Goal: Task Accomplishment & Management: Manage account settings

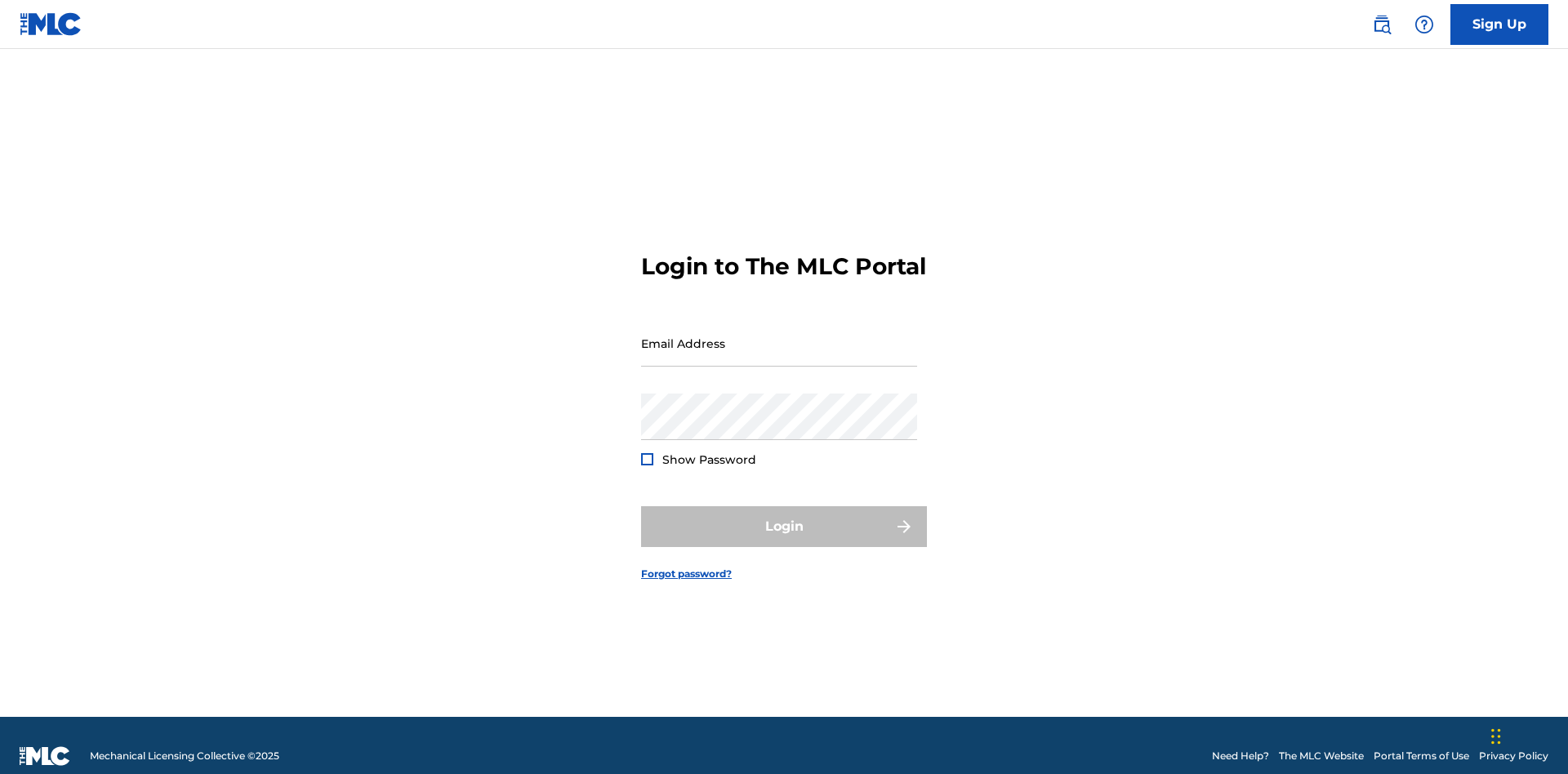
scroll to position [21, 0]
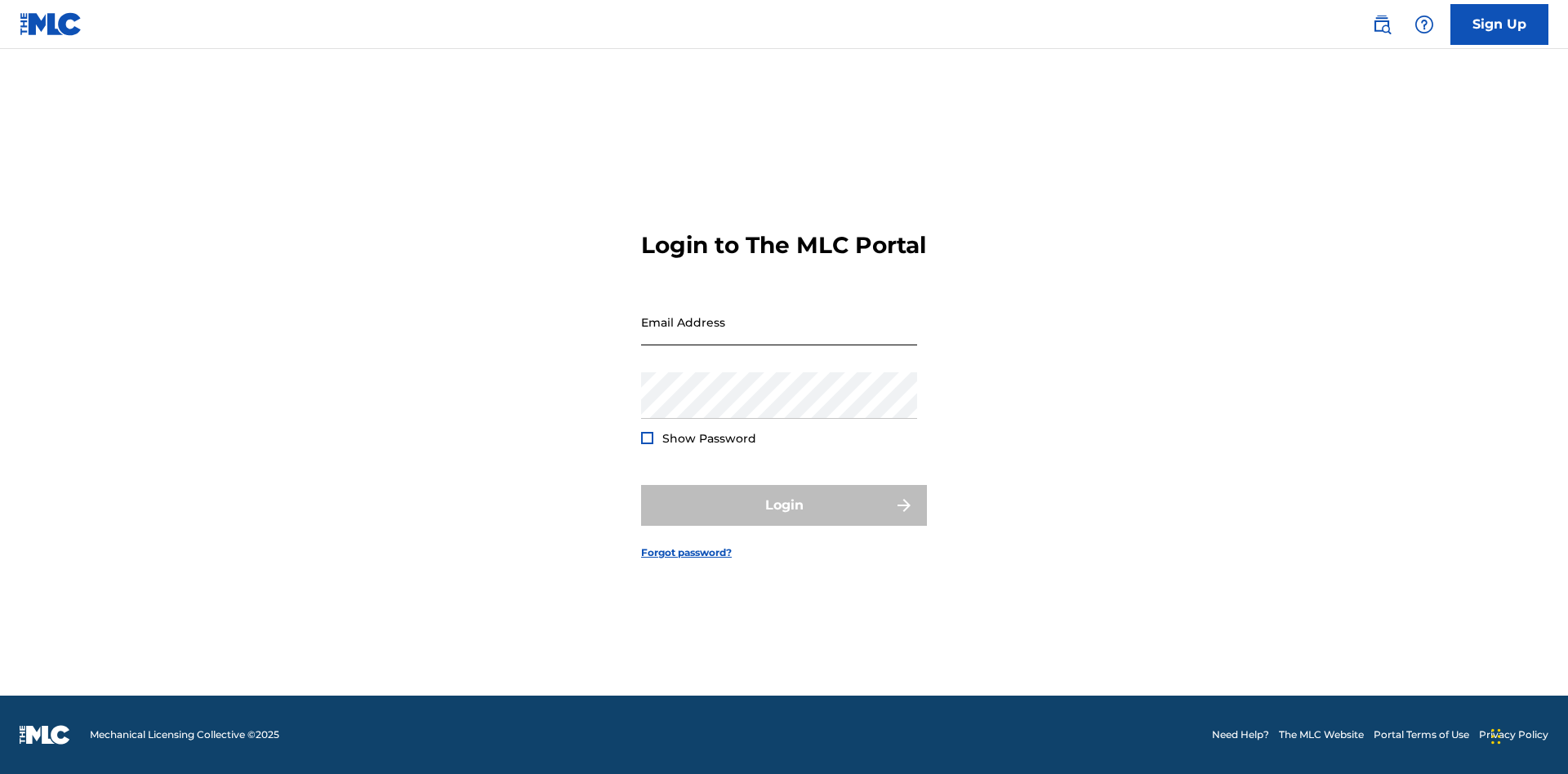
click at [779, 336] on input "Email Address" at bounding box center [779, 322] width 276 height 47
type input "[EMAIL_ADDRESS][DOMAIN_NAME]"
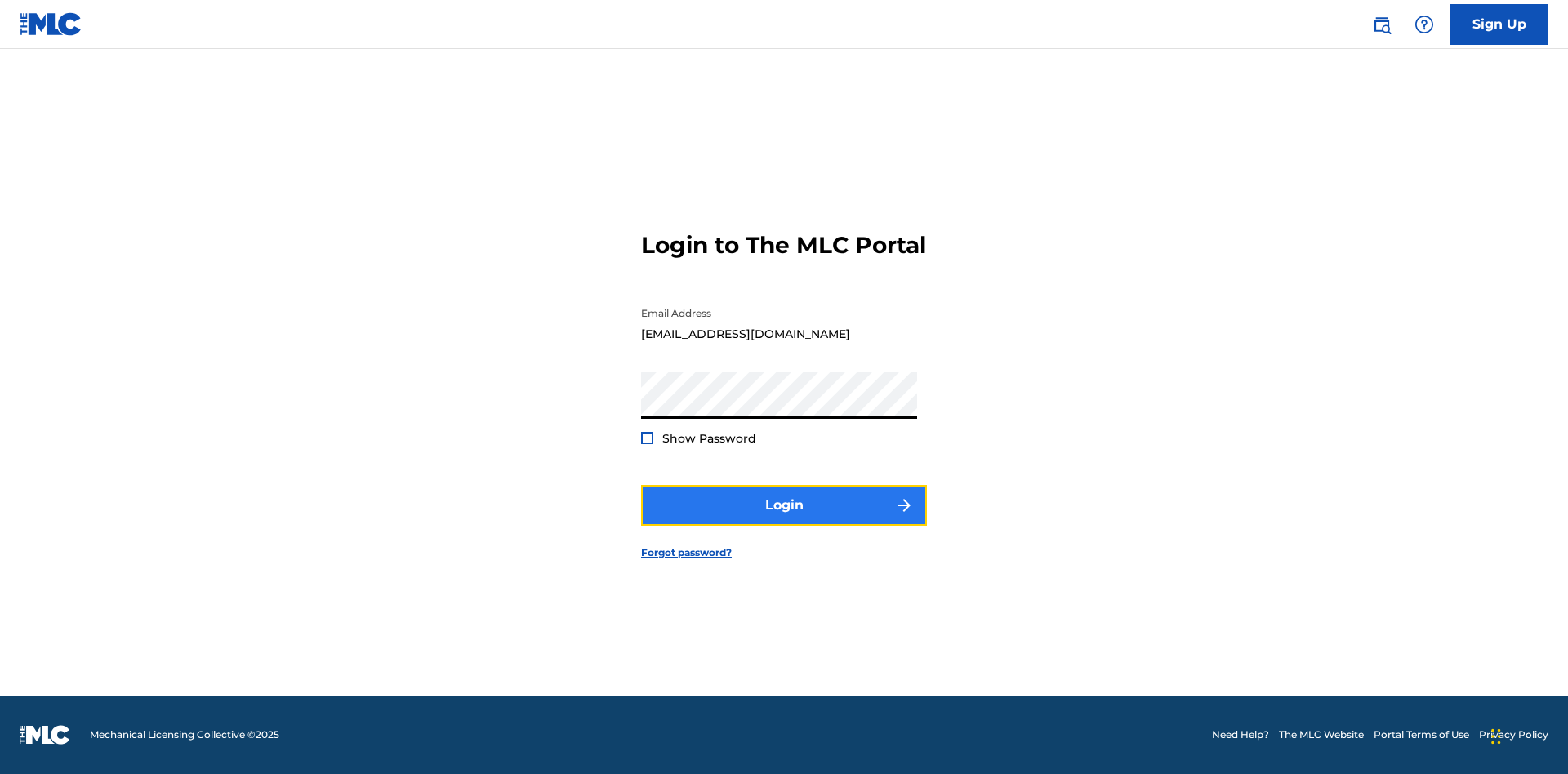
click at [784, 519] on button "Login" at bounding box center [784, 505] width 285 height 40
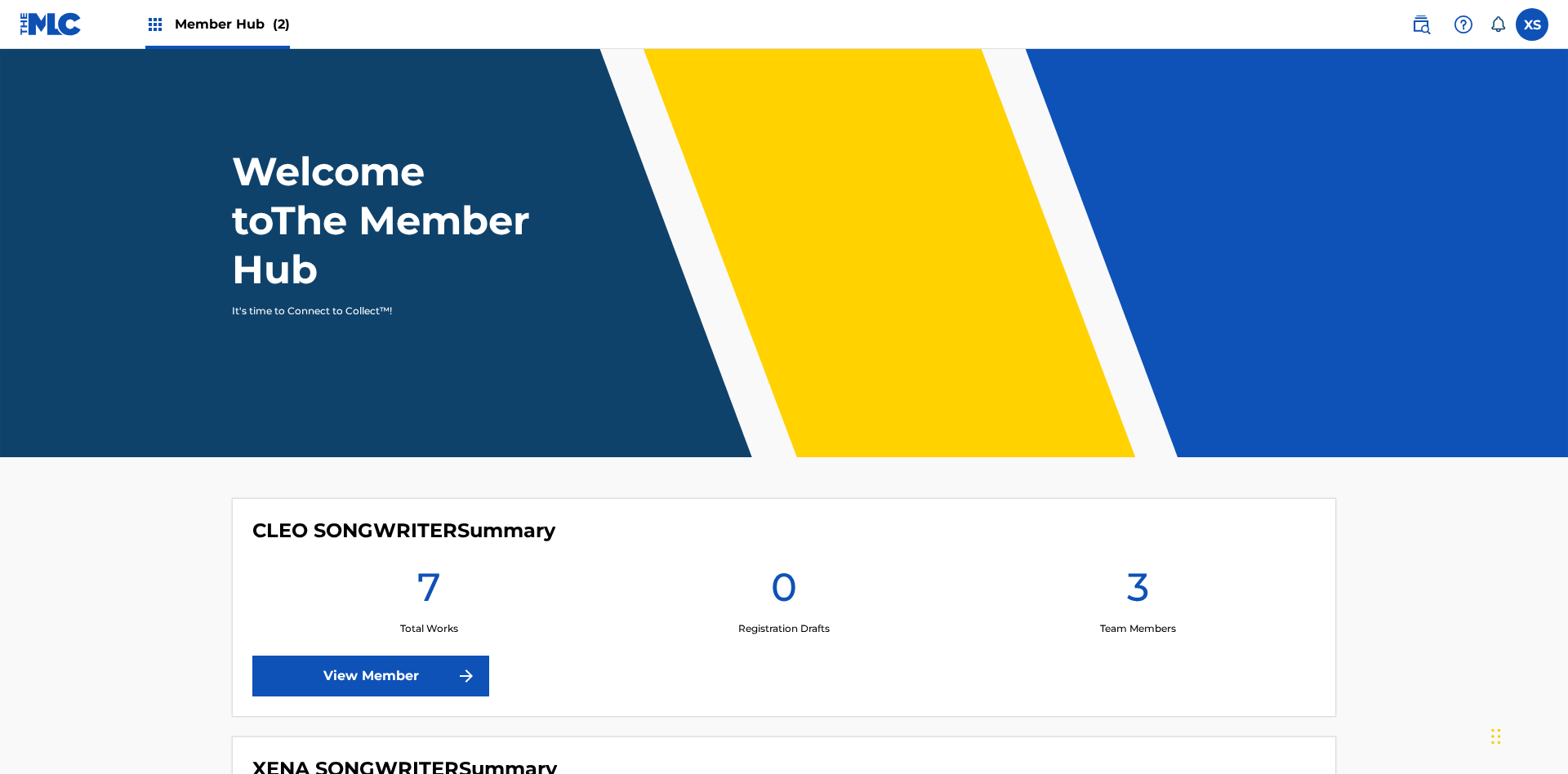
click at [231, 24] on span "Member Hub (2)" at bounding box center [232, 24] width 115 height 18
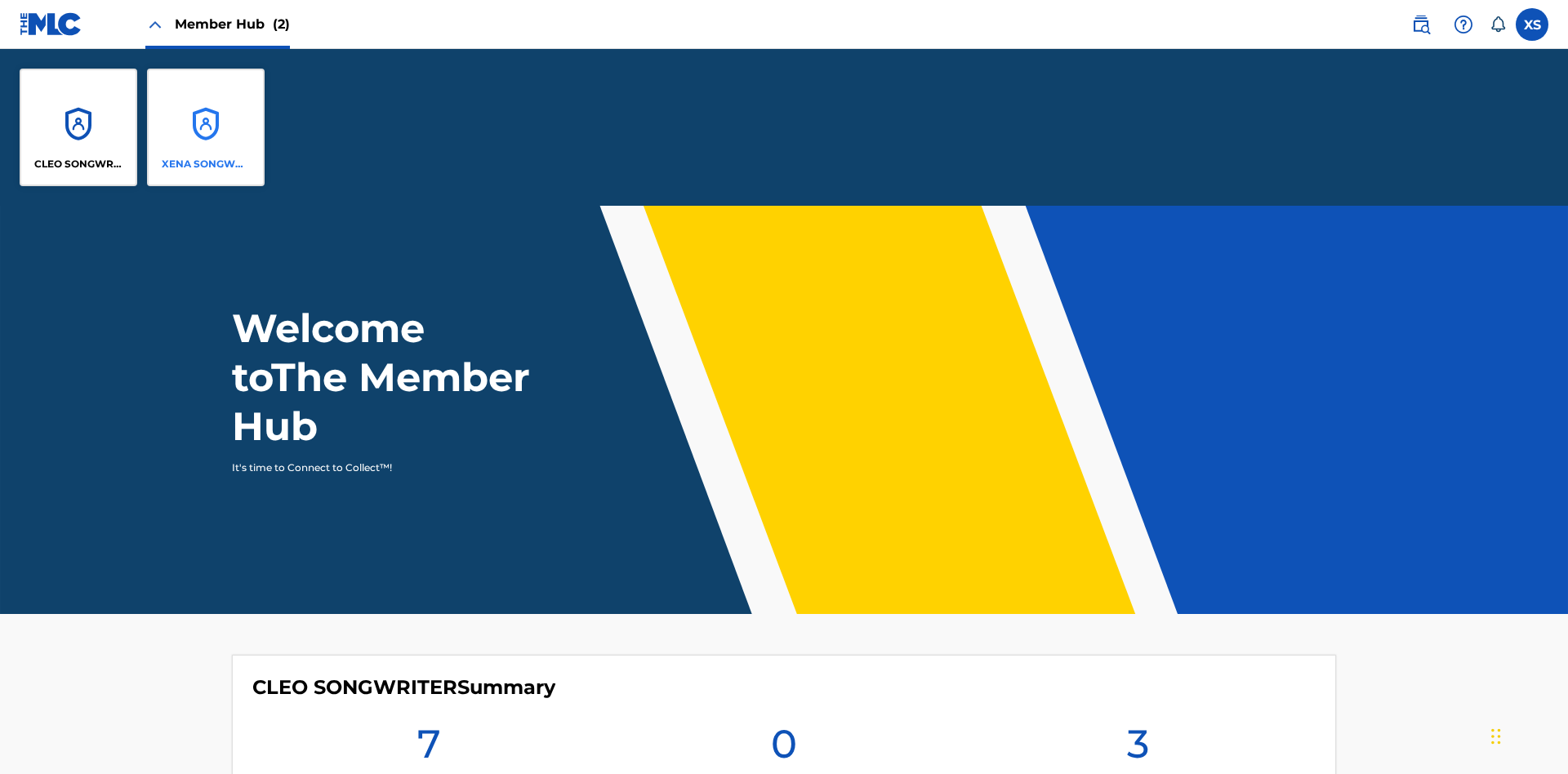
click at [206, 164] on p "XENA SONGWRITER" at bounding box center [206, 164] width 89 height 15
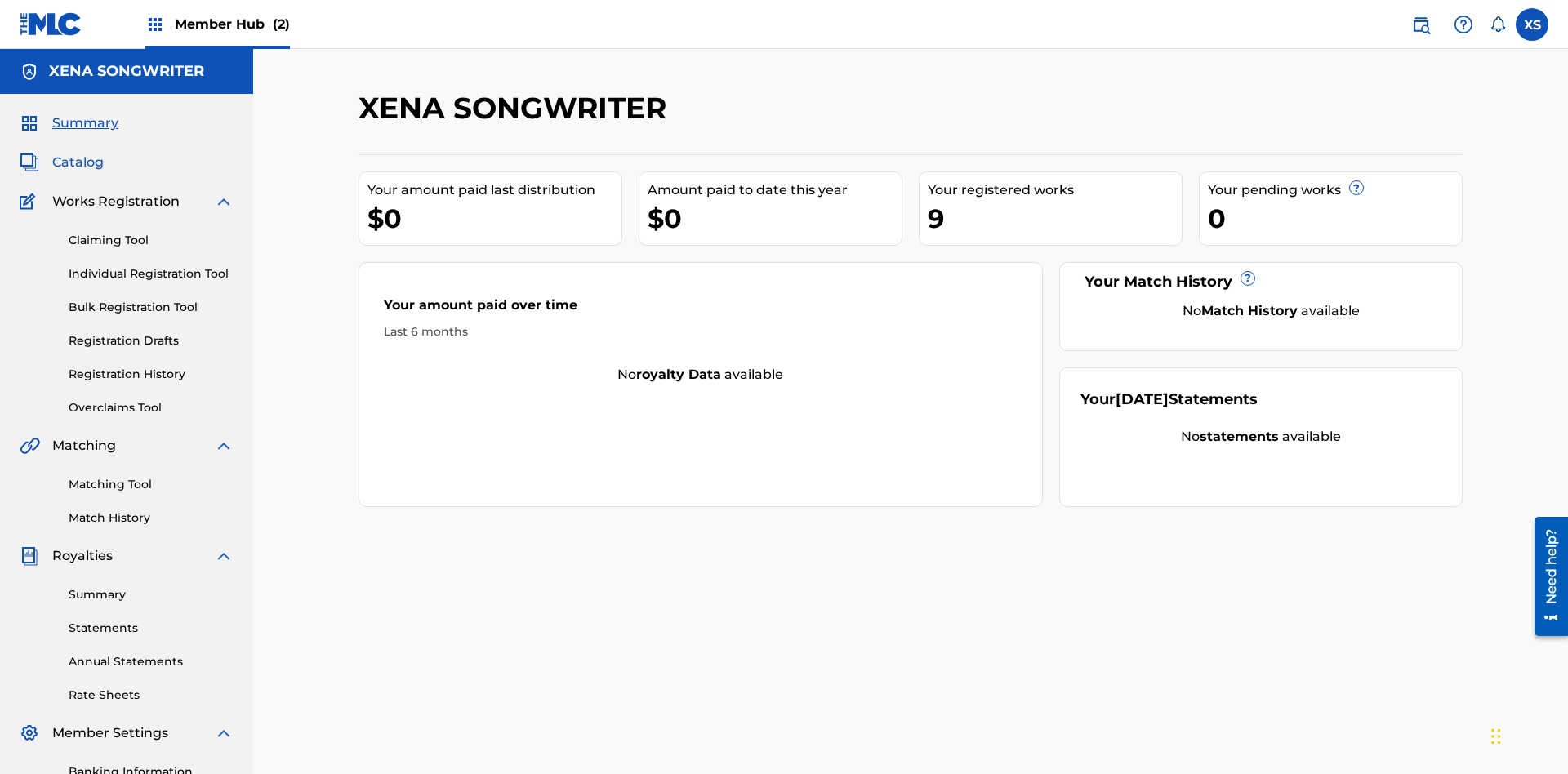
click at [77, 153] on span "Catalog" at bounding box center [78, 162] width 52 height 19
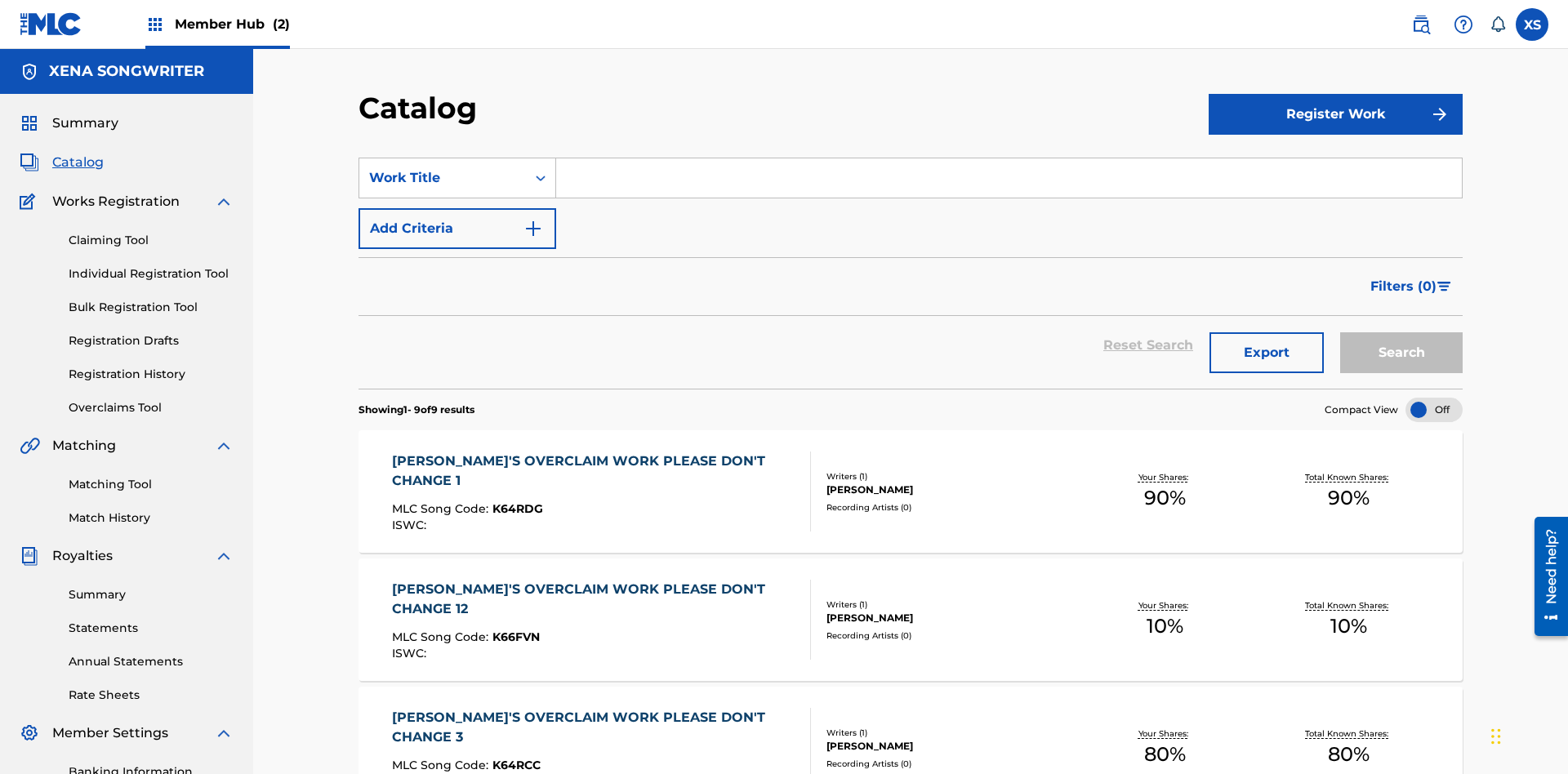
click at [911, 482] on div "[PERSON_NAME]" at bounding box center [950, 490] width 247 height 15
click at [1532, 24] on label at bounding box center [1531, 24] width 32 height 32
click at [1532, 25] on input "XS Xena Songwriter [EMAIL_ADDRESS][DOMAIN_NAME] Notification Preferences Profil…" at bounding box center [1532, 25] width 0 height 0
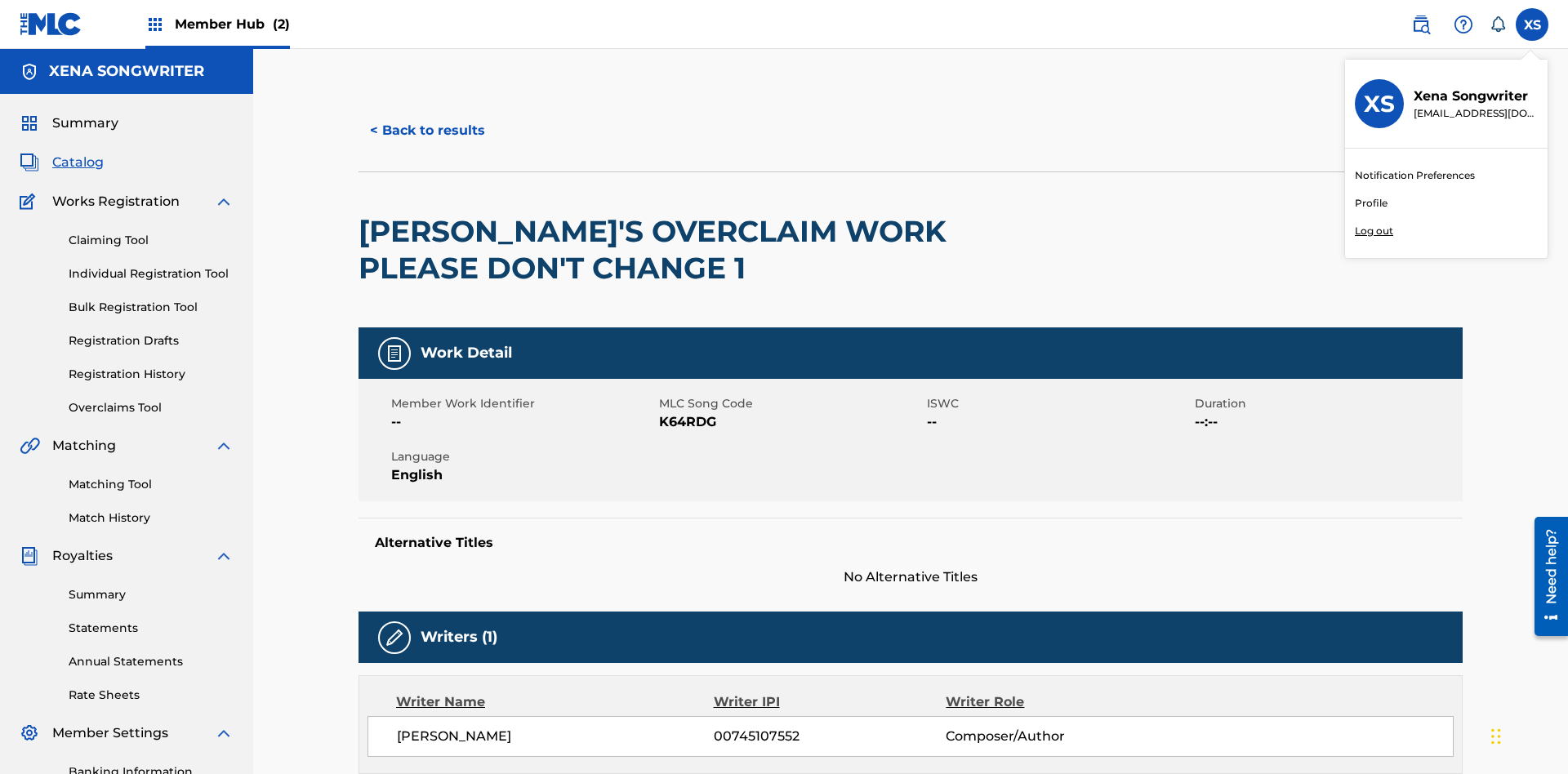
click at [1374, 231] on p "Log out" at bounding box center [1374, 231] width 39 height 15
click at [1532, 25] on input "XS Xena Songwriter [EMAIL_ADDRESS][DOMAIN_NAME] Notification Preferences Profil…" at bounding box center [1532, 25] width 0 height 0
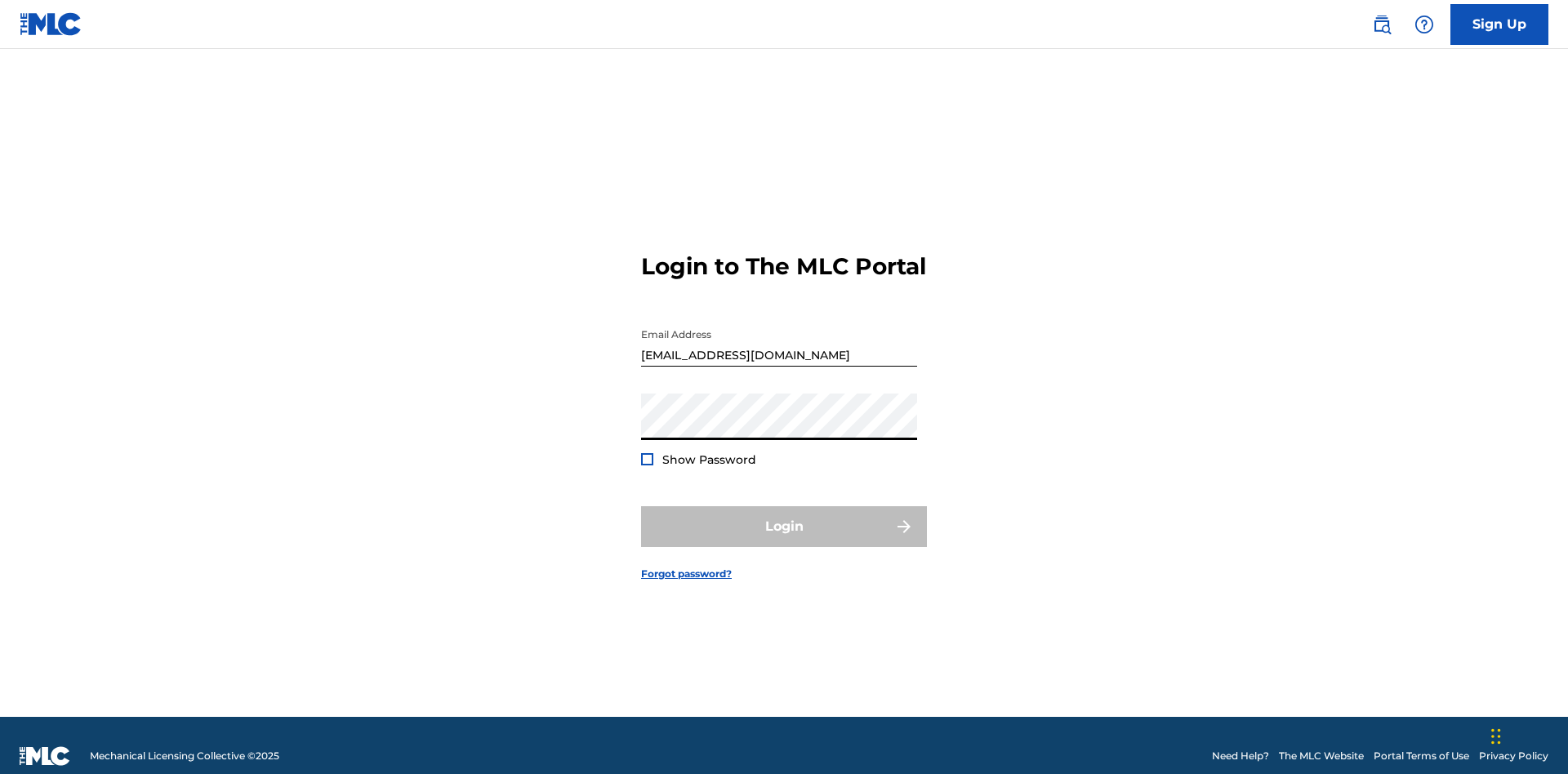
click at [784, 519] on button "Login" at bounding box center [784, 526] width 285 height 40
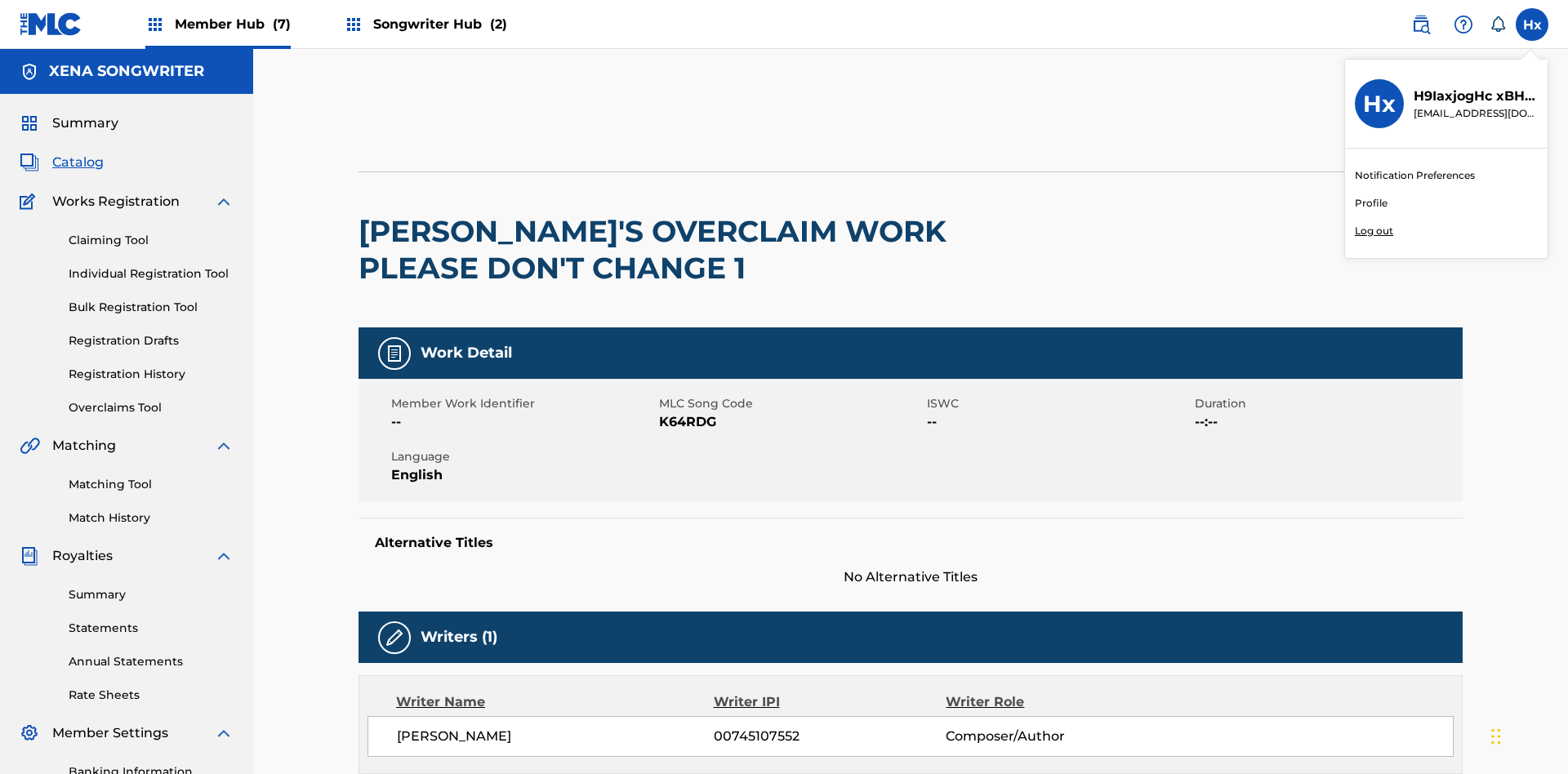
click at [1374, 231] on p "Log out" at bounding box center [1374, 231] width 39 height 15
click at [1532, 25] on input "Hx H9IaxjogHc xBHRhI6KDn cleosongwriter@gmail.com Notification Preferences Prof…" at bounding box center [1532, 25] width 0 height 0
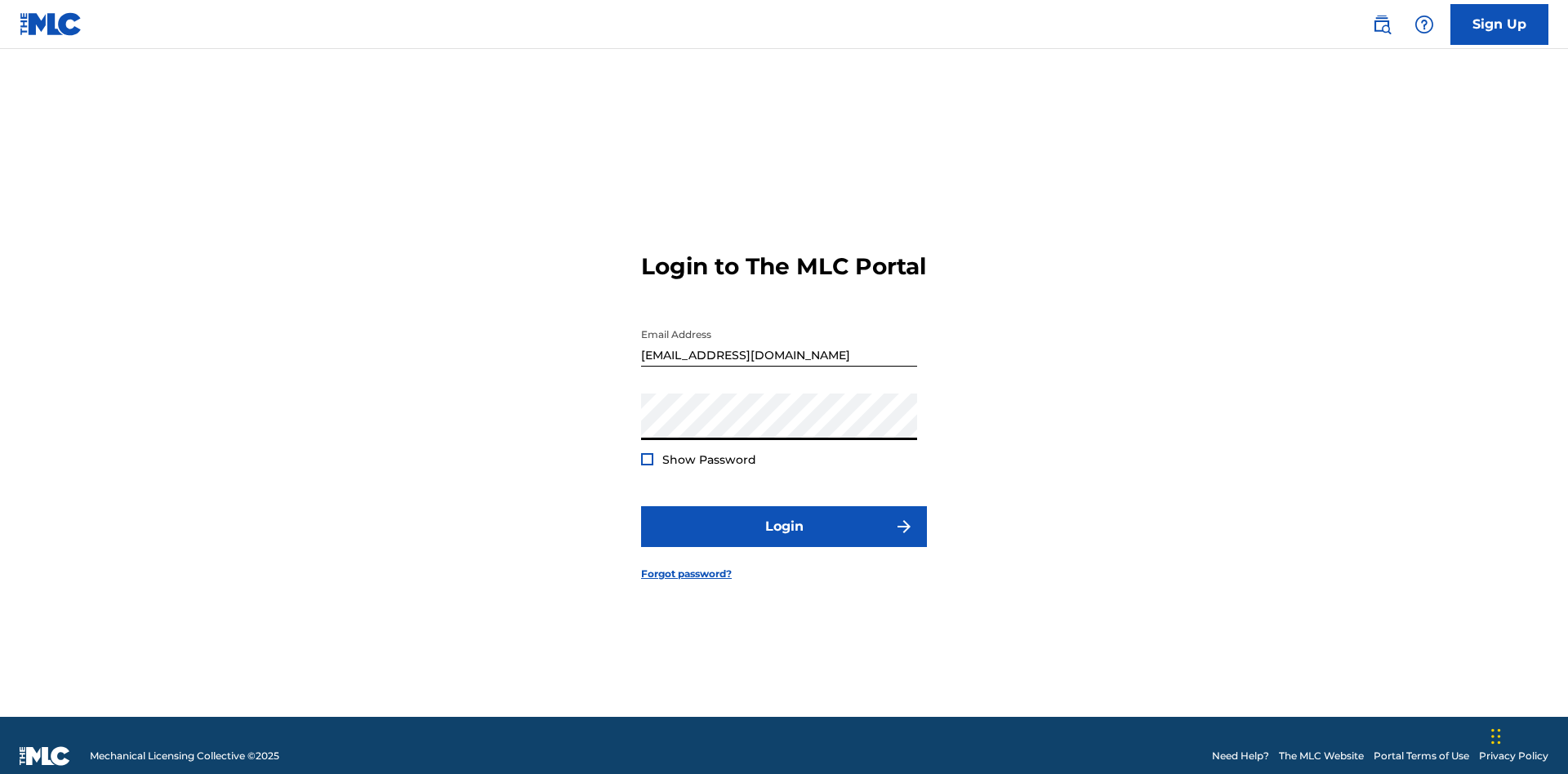
scroll to position [21, 0]
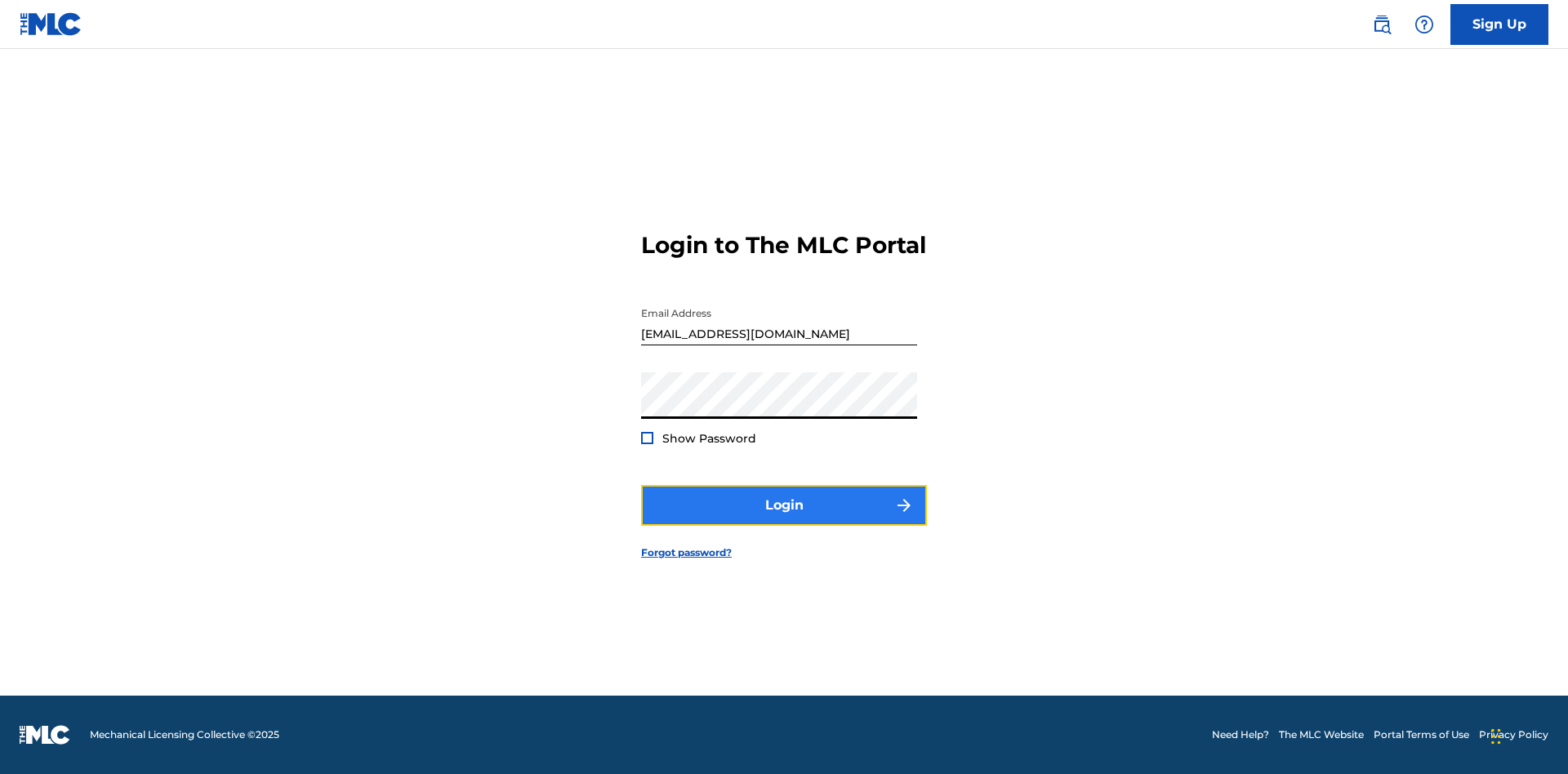
click at [784, 519] on button "Login" at bounding box center [784, 505] width 285 height 40
